Goal: Transaction & Acquisition: Book appointment/travel/reservation

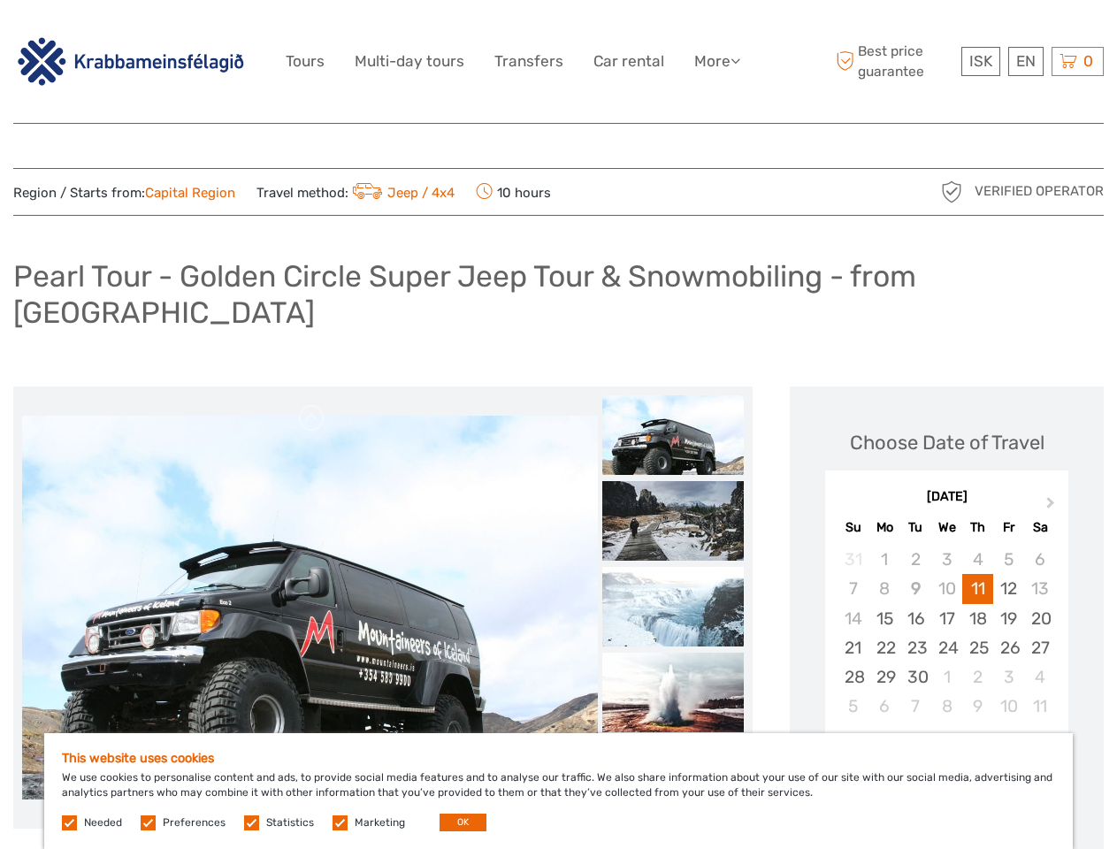
click at [715, 61] on link "More" at bounding box center [717, 62] width 46 height 26
click at [737, 60] on icon at bounding box center [735, 60] width 10 height 15
click at [980, 61] on span "ISK" at bounding box center [980, 61] width 23 height 18
click at [1025, 61] on div "EN English Español Deutsch" at bounding box center [1025, 61] width 35 height 29
click at [1077, 61] on div "0 Items Total 0 ISK Checkout The shopping cart is empty." at bounding box center [1077, 61] width 52 height 29
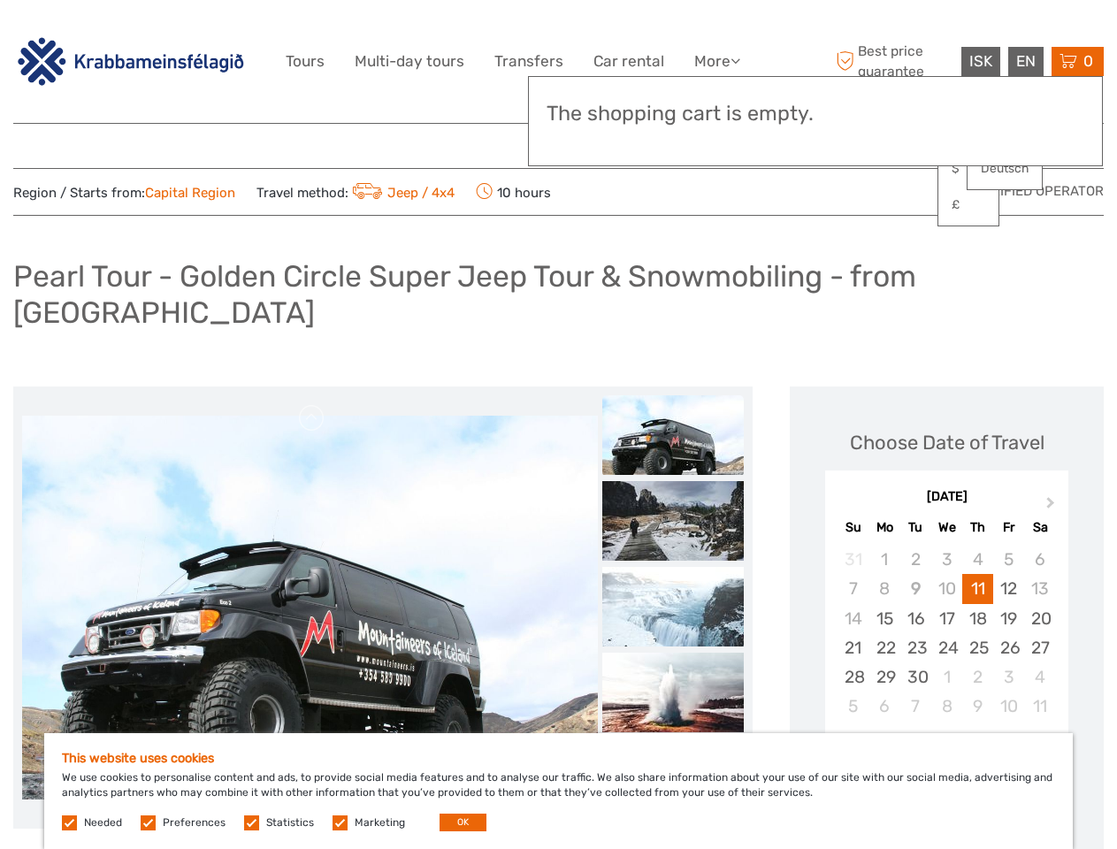
click at [309, 572] on img at bounding box center [310, 608] width 576 height 384
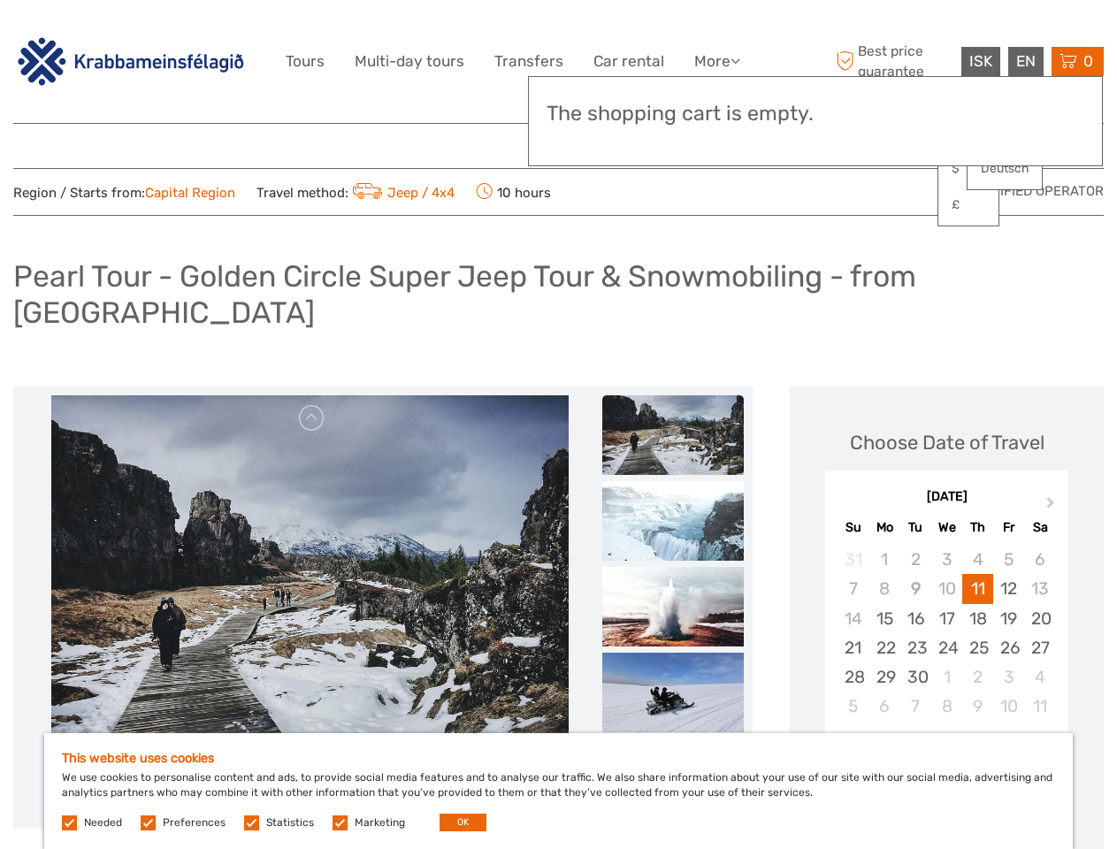
click at [312, 404] on link at bounding box center [312, 418] width 28 height 28
